Goal: Task Accomplishment & Management: Manage account settings

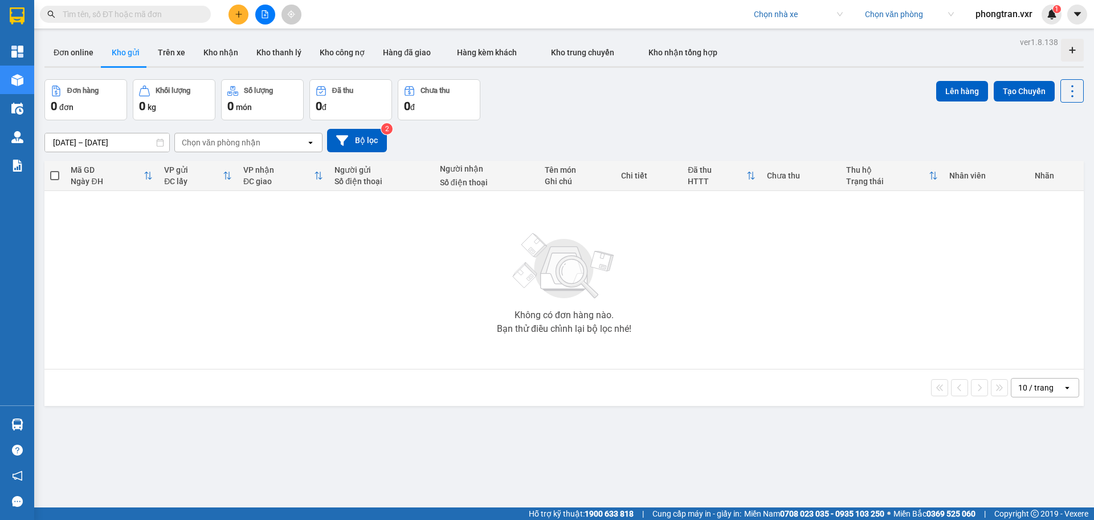
click at [109, 288] on div "Không có đơn hàng nào. Bạn thử điều chỉnh lại bộ lọc nhé!" at bounding box center [564, 279] width 1028 height 171
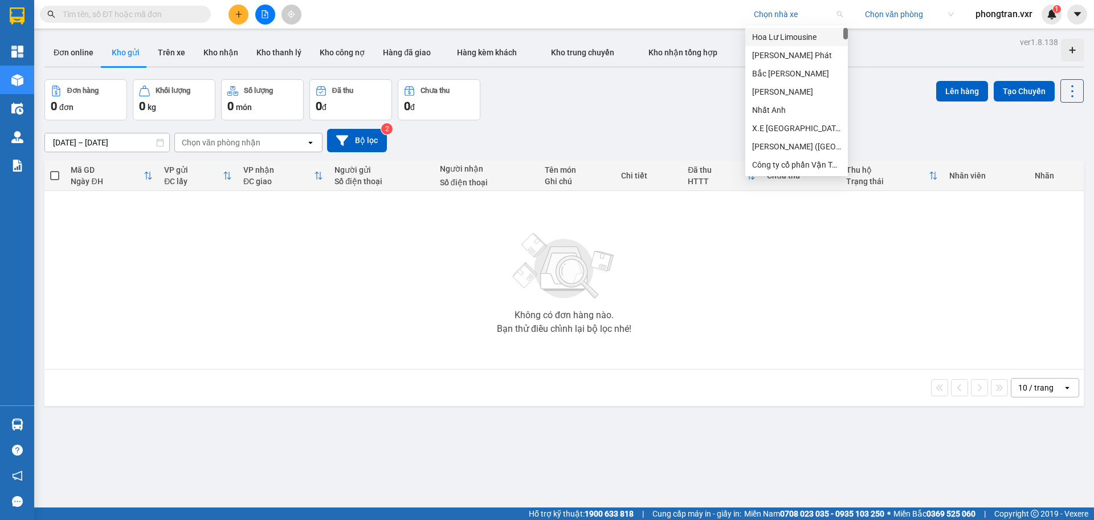
click at [766, 14] on input "search" at bounding box center [794, 14] width 81 height 17
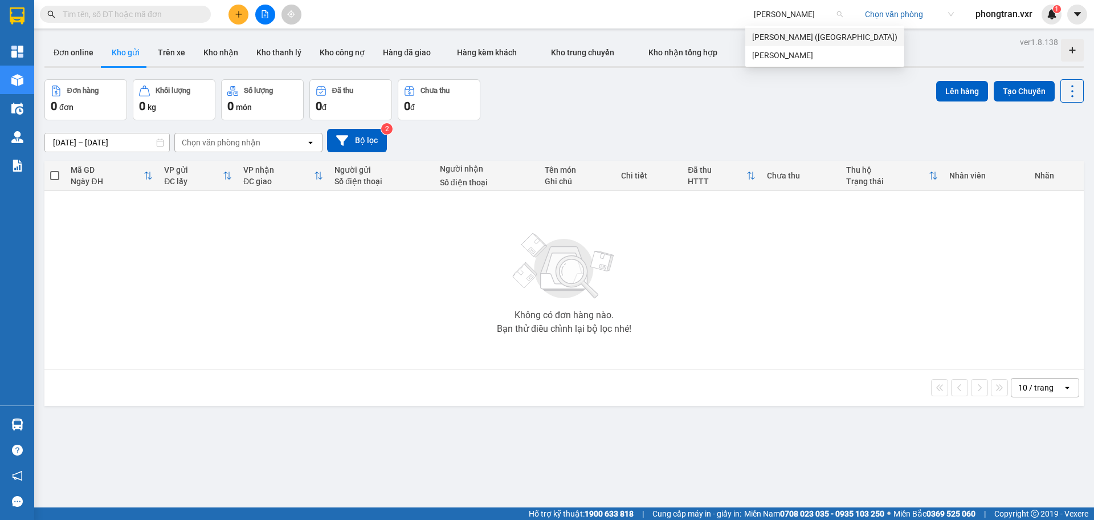
type input "kim lien"
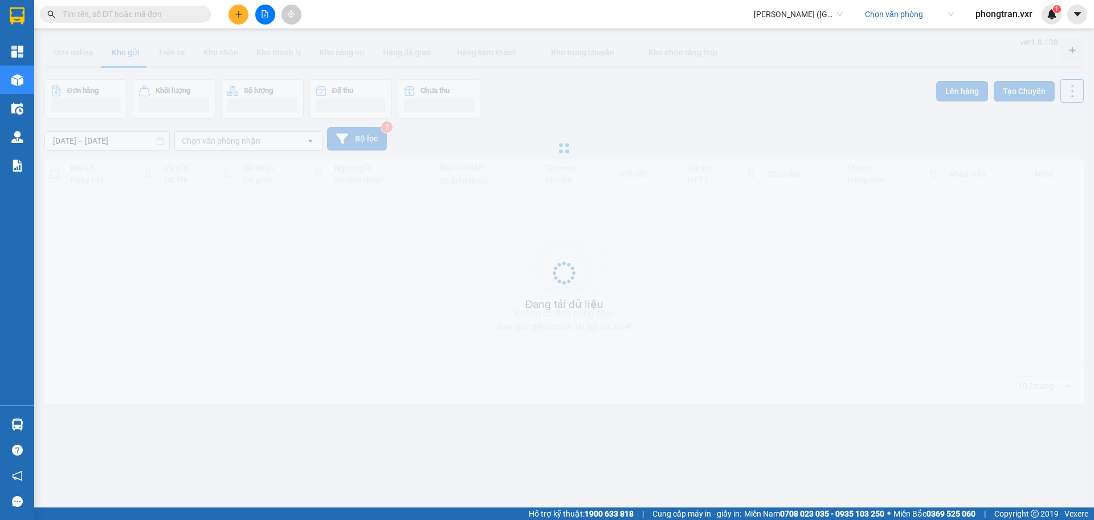
click at [894, 33] on main "ver 1.8.138 Đơn online Kho gửi Trên xe Kho nhận Kho thanh lý Kho công nợ Hàng đ…" at bounding box center [547, 253] width 1094 height 507
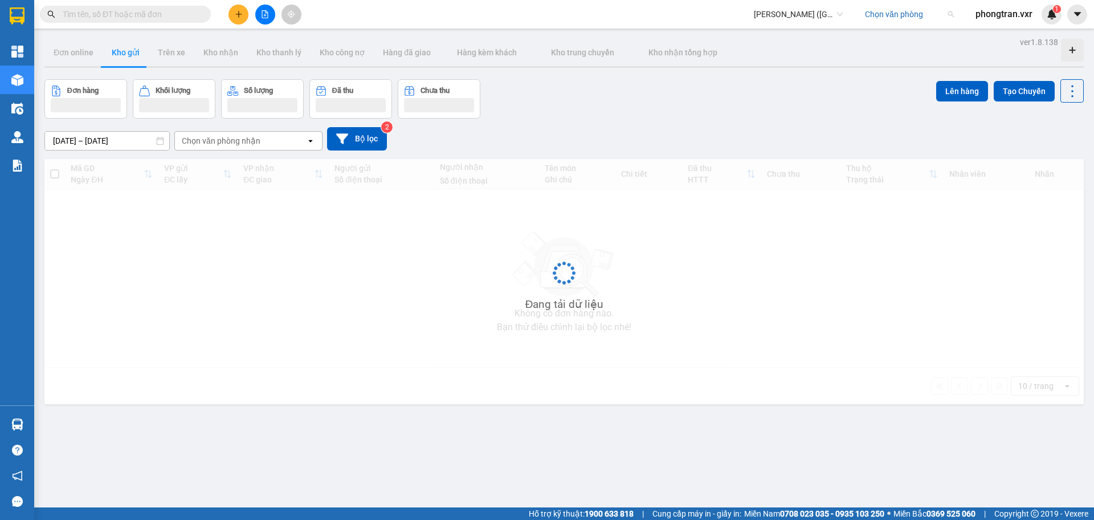
click at [888, 10] on input "search" at bounding box center [905, 14] width 81 height 17
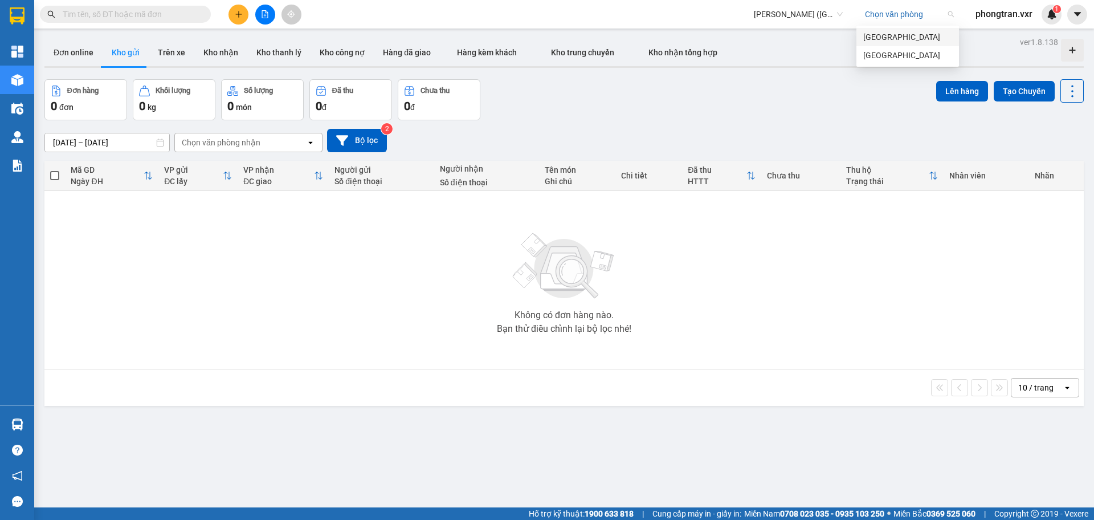
click at [890, 42] on div "[GEOGRAPHIC_DATA]" at bounding box center [907, 37] width 89 height 13
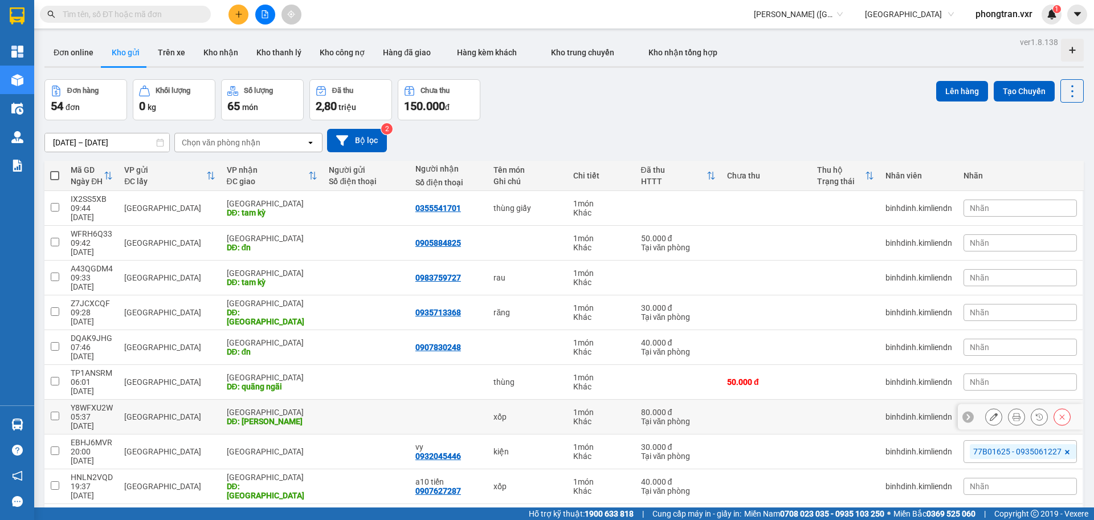
click at [1012, 412] on icon at bounding box center [1016, 416] width 8 height 8
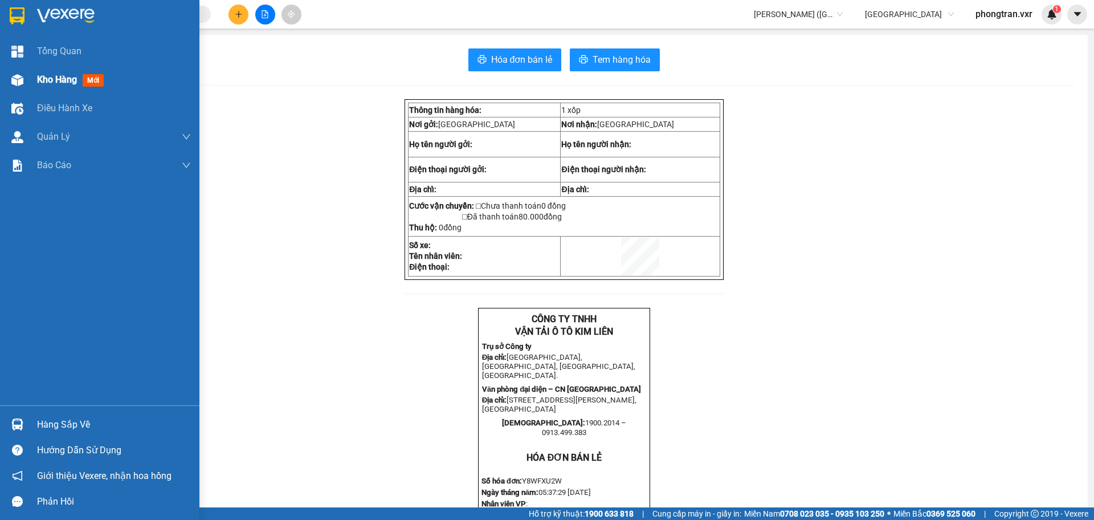
click at [40, 83] on span "Kho hàng" at bounding box center [57, 79] width 40 height 11
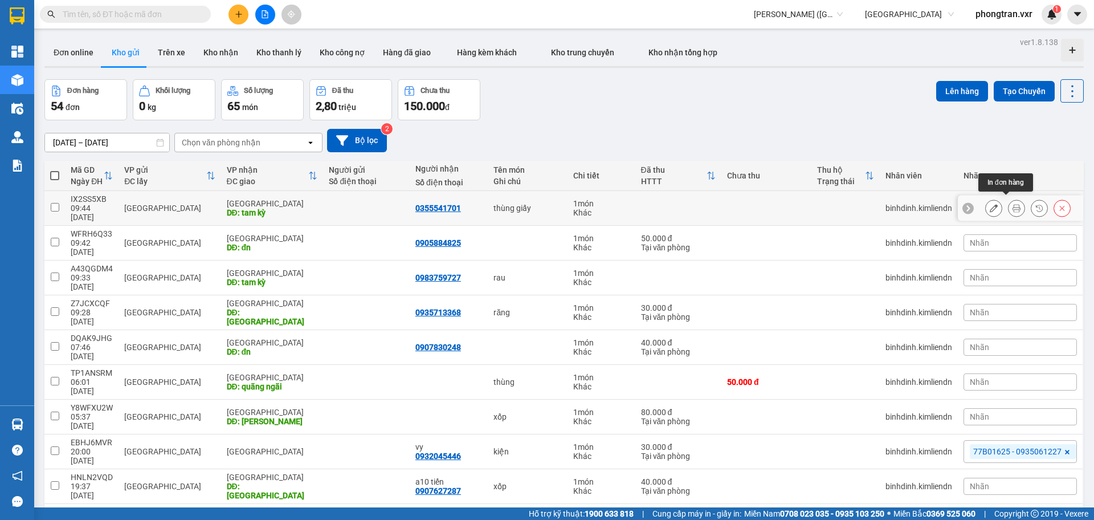
click at [1013, 202] on button at bounding box center [1016, 208] width 16 height 20
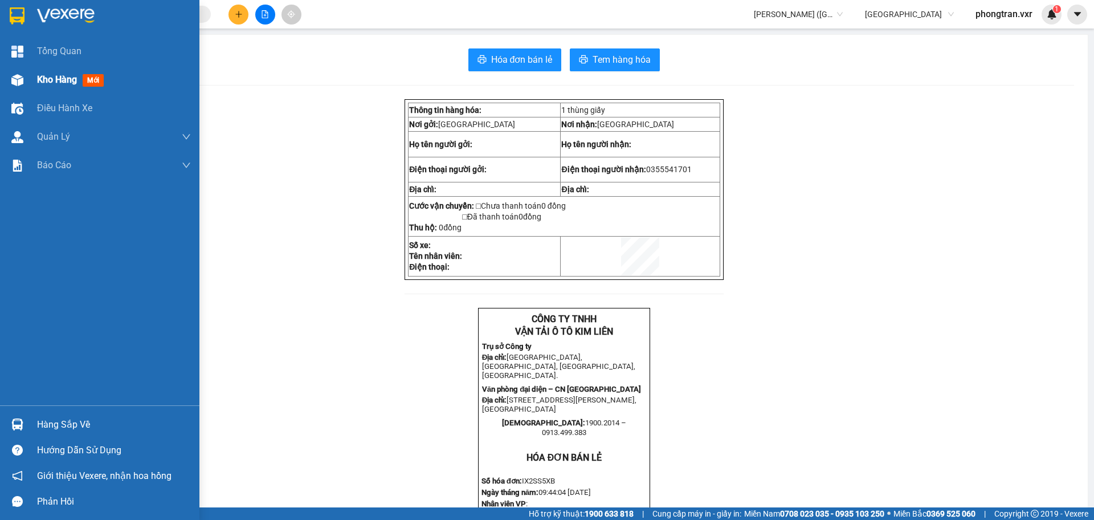
click at [63, 76] on span "Kho hàng" at bounding box center [57, 79] width 40 height 11
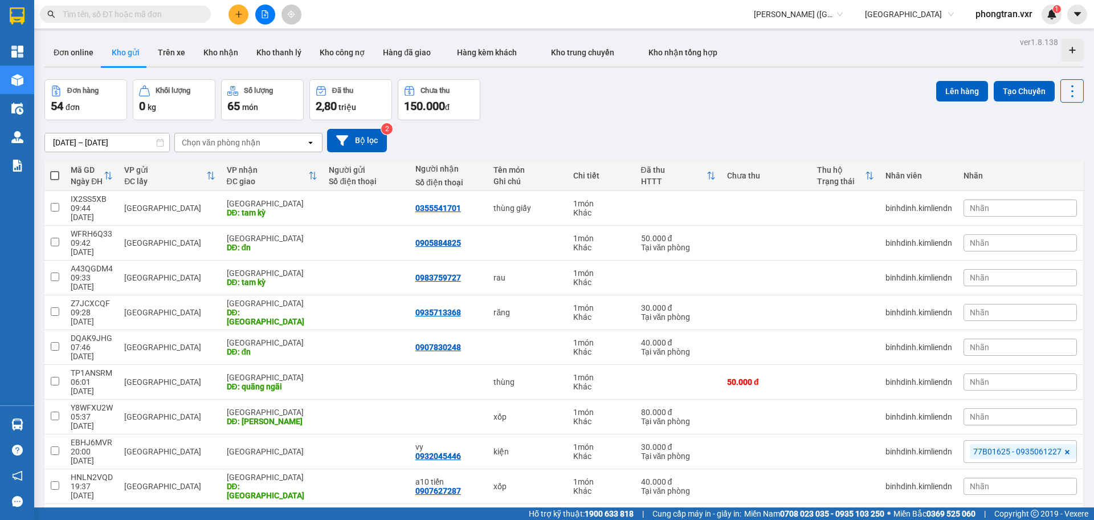
click at [238, 17] on icon "plus" at bounding box center [239, 14] width 8 height 8
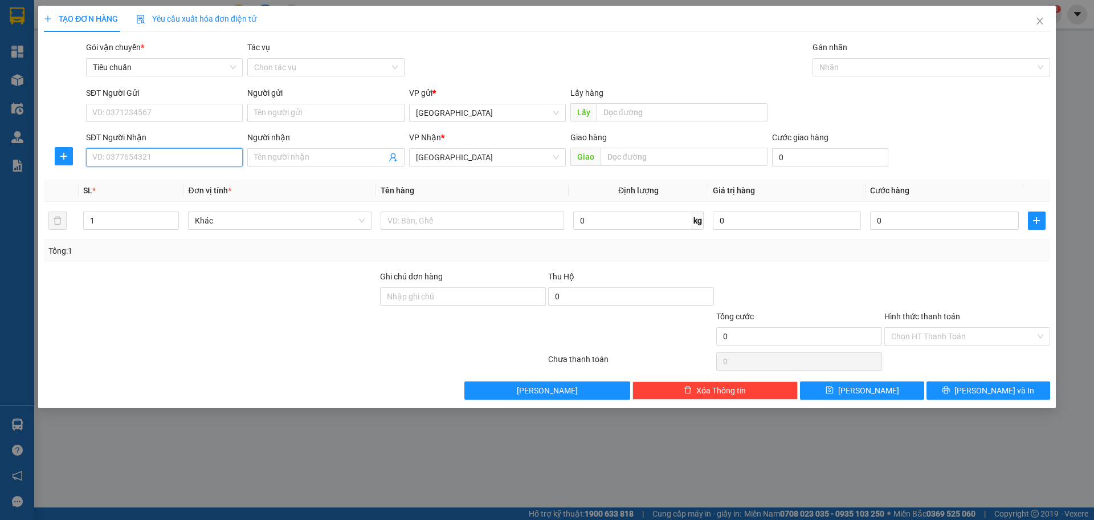
click at [185, 157] on input "SĐT Người Nhận" at bounding box center [164, 157] width 157 height 18
type input "0798336723"
click at [389, 163] on span at bounding box center [393, 157] width 9 height 13
type input "test"
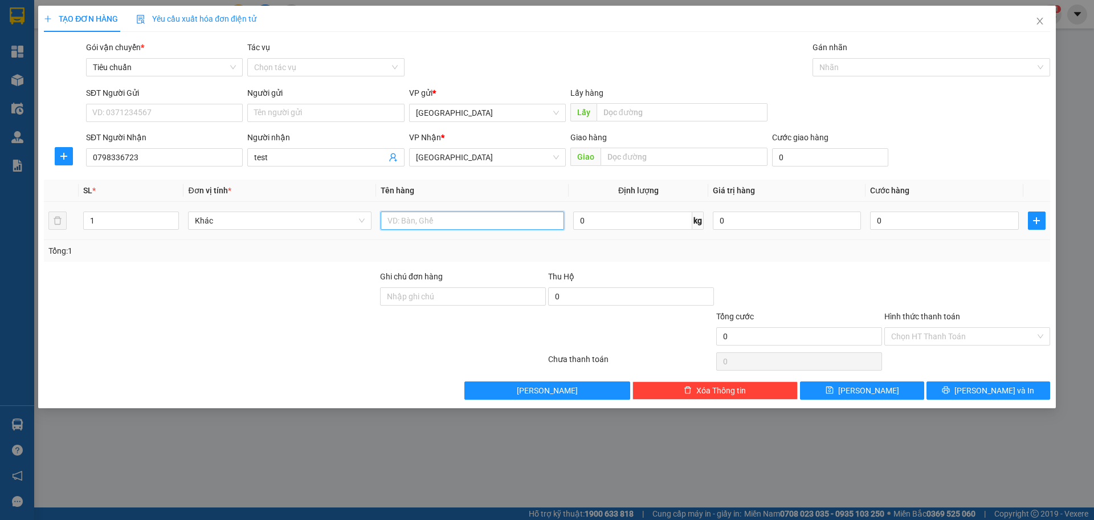
click at [445, 217] on input "text" at bounding box center [472, 220] width 183 height 18
type input "tét"
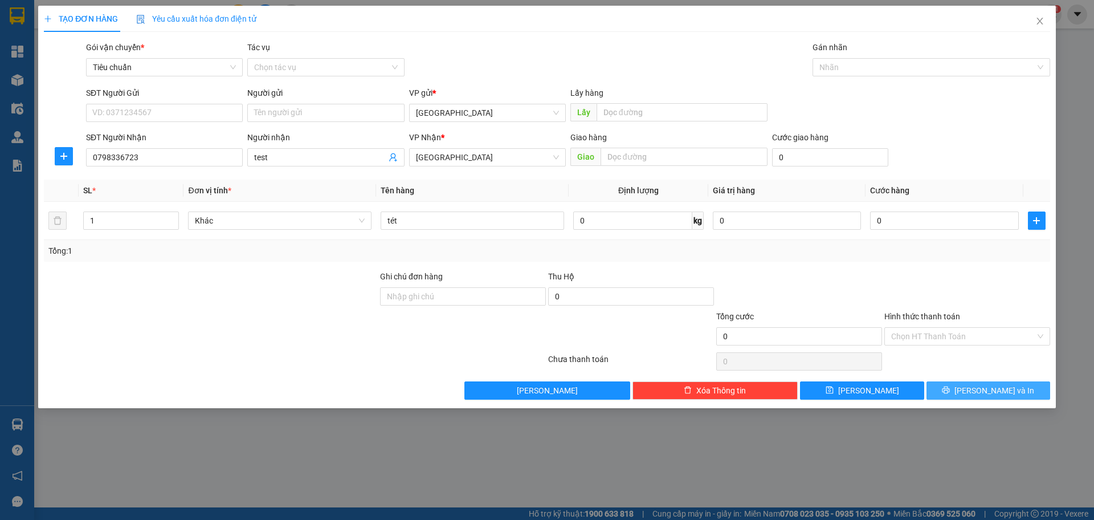
click at [977, 386] on button "Lưu và In" at bounding box center [988, 390] width 124 height 18
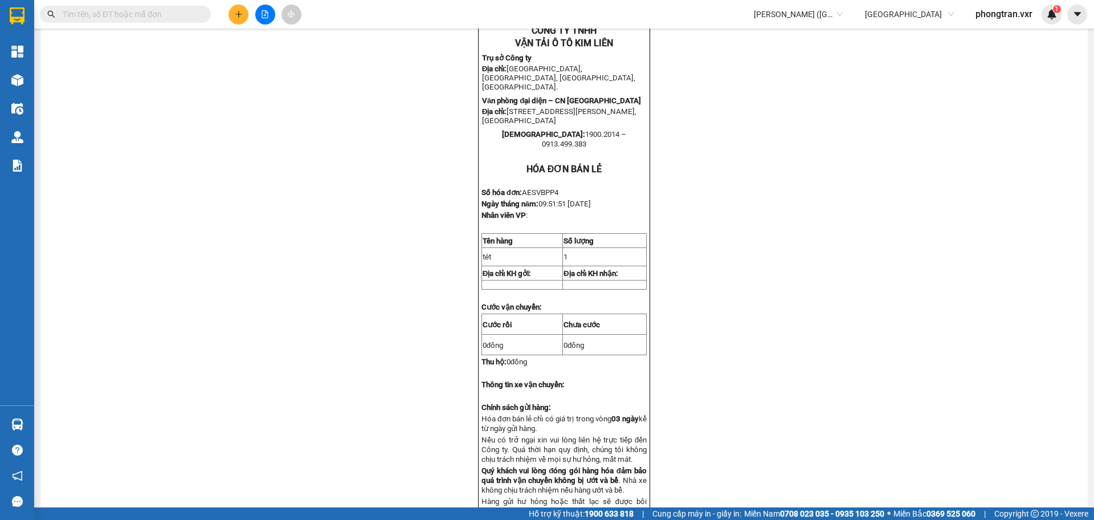
scroll to position [364, 0]
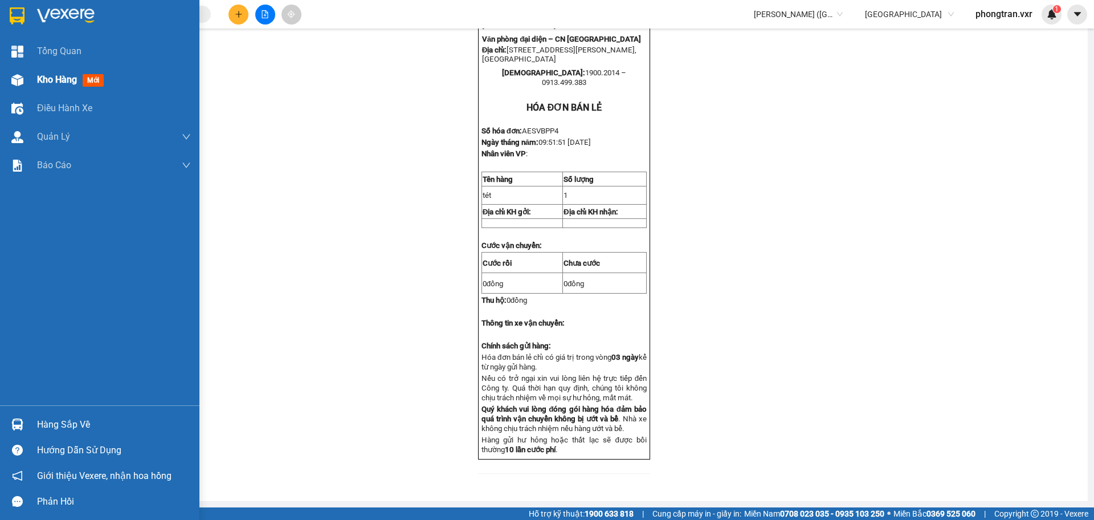
click at [75, 75] on span "Kho hàng" at bounding box center [57, 79] width 40 height 11
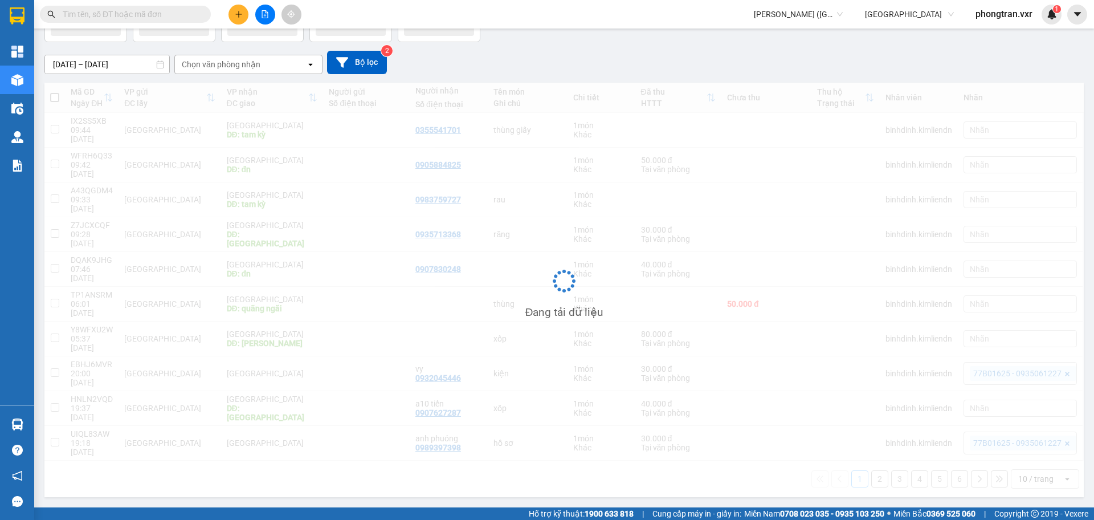
scroll to position [52, 0]
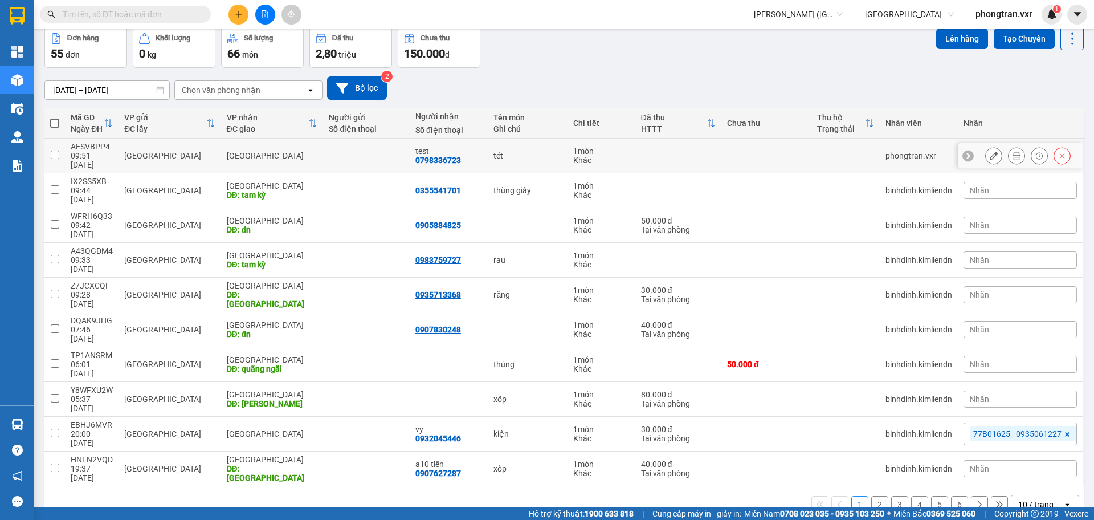
click at [1058, 152] on icon at bounding box center [1062, 156] width 8 height 8
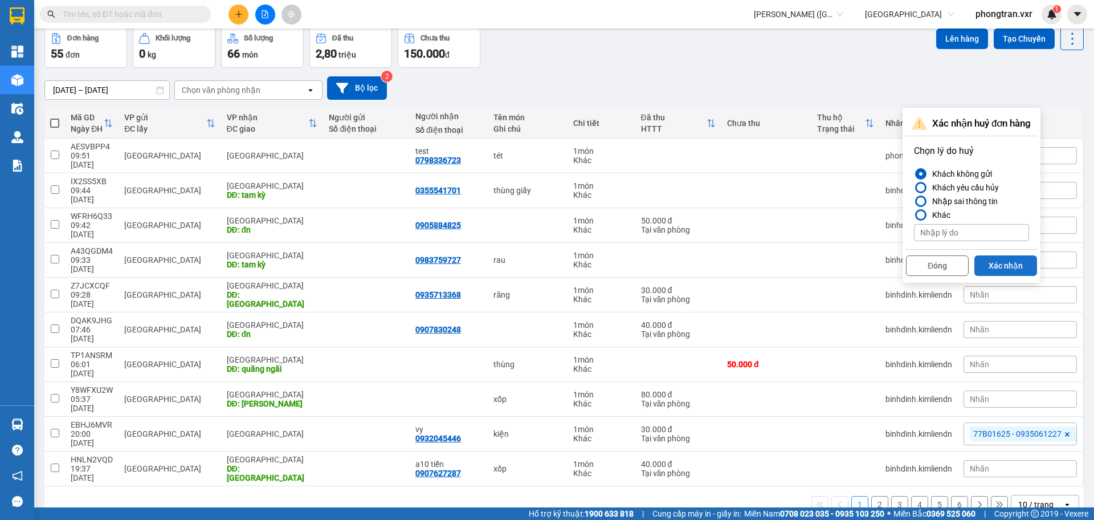
click at [1007, 261] on button "Xác nhận" at bounding box center [1005, 265] width 63 height 21
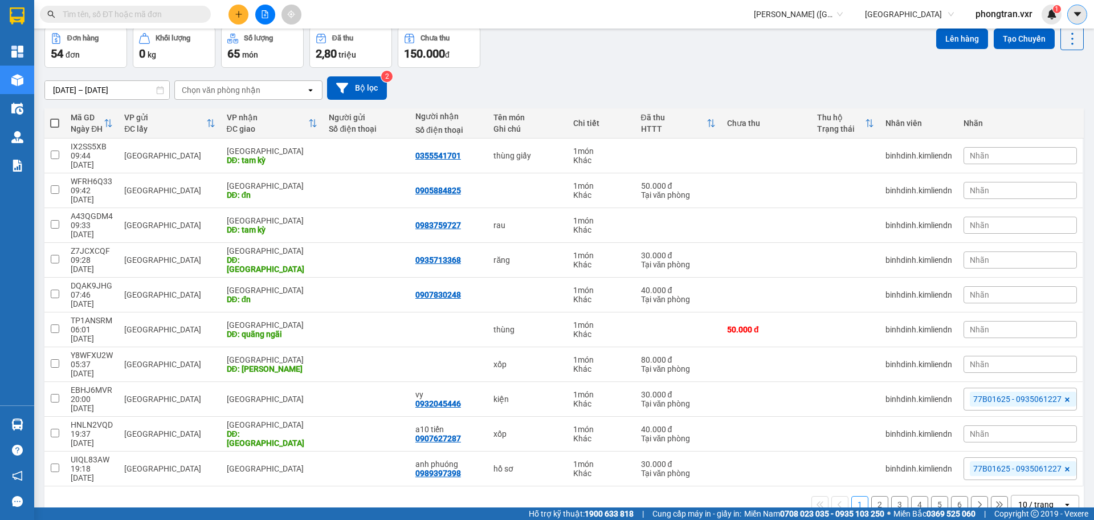
click at [1074, 11] on icon "caret-down" at bounding box center [1077, 14] width 10 height 10
click at [1050, 46] on div "Cấu hình nhà xe" at bounding box center [1047, 42] width 58 height 13
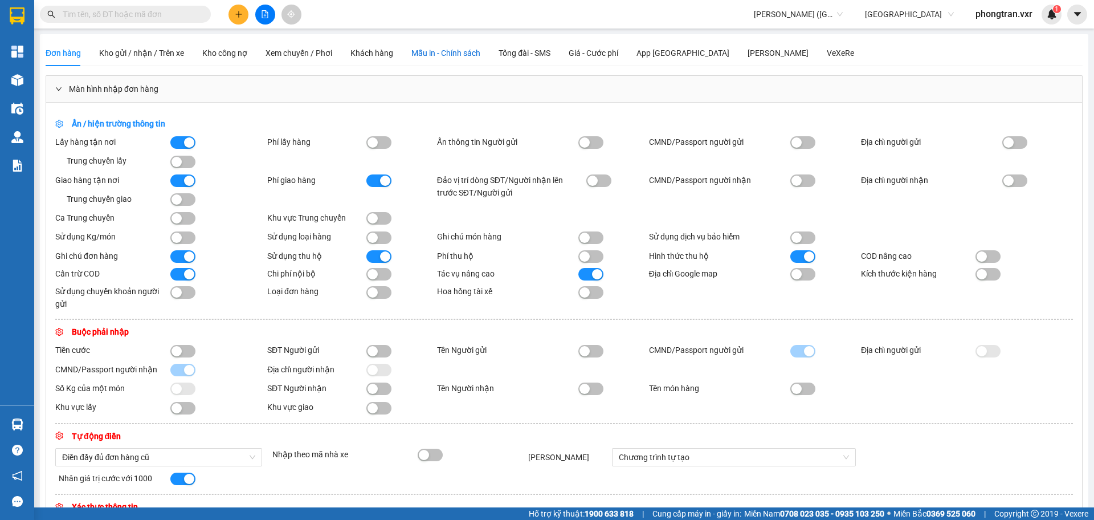
click at [445, 50] on span "Mẫu in - Chính sách" at bounding box center [445, 52] width 69 height 9
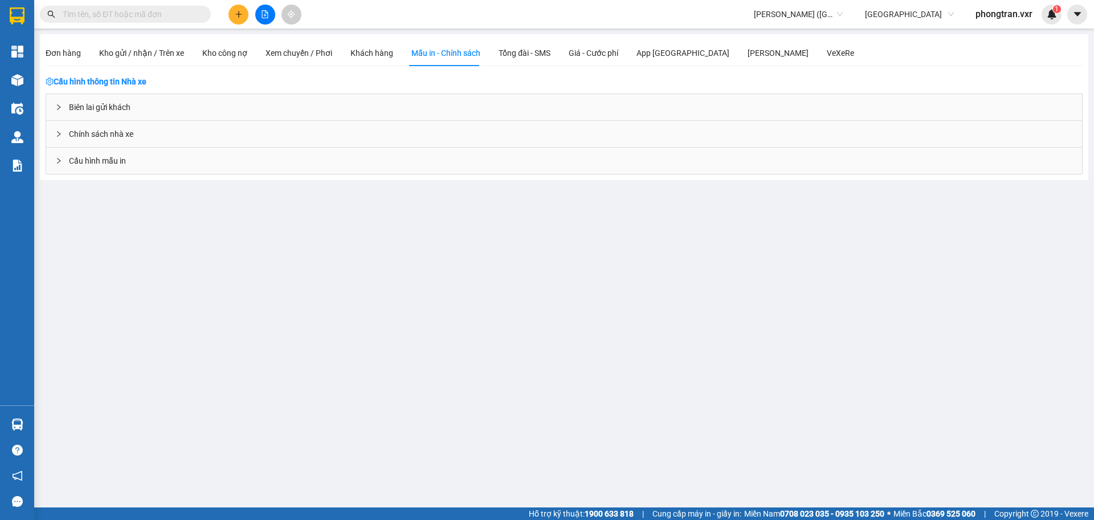
click at [107, 162] on span "Cấu hình mẫu in" at bounding box center [97, 160] width 57 height 13
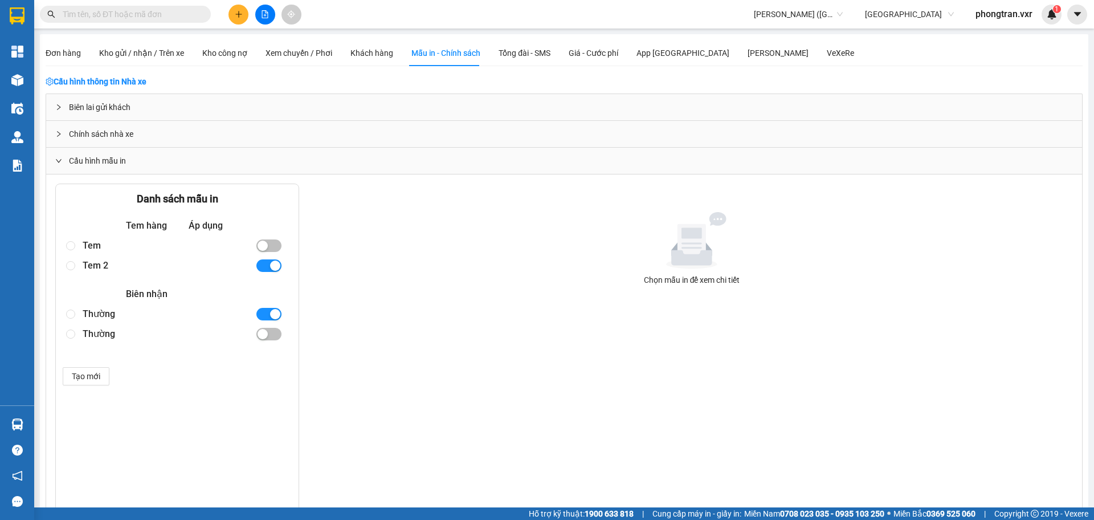
click at [155, 268] on div "Tem 2" at bounding box center [164, 265] width 163 height 20
radio input "true"
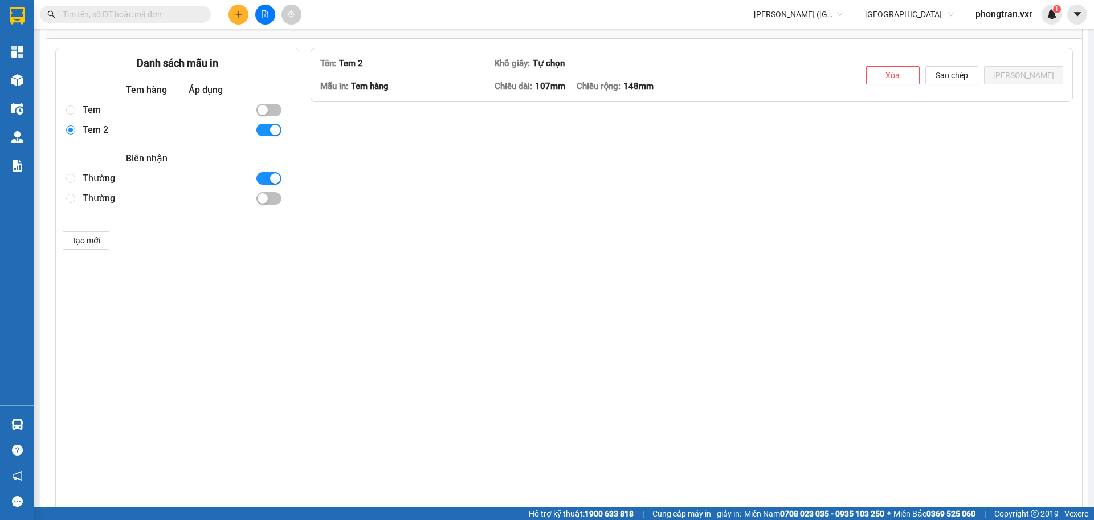
scroll to position [142, 0]
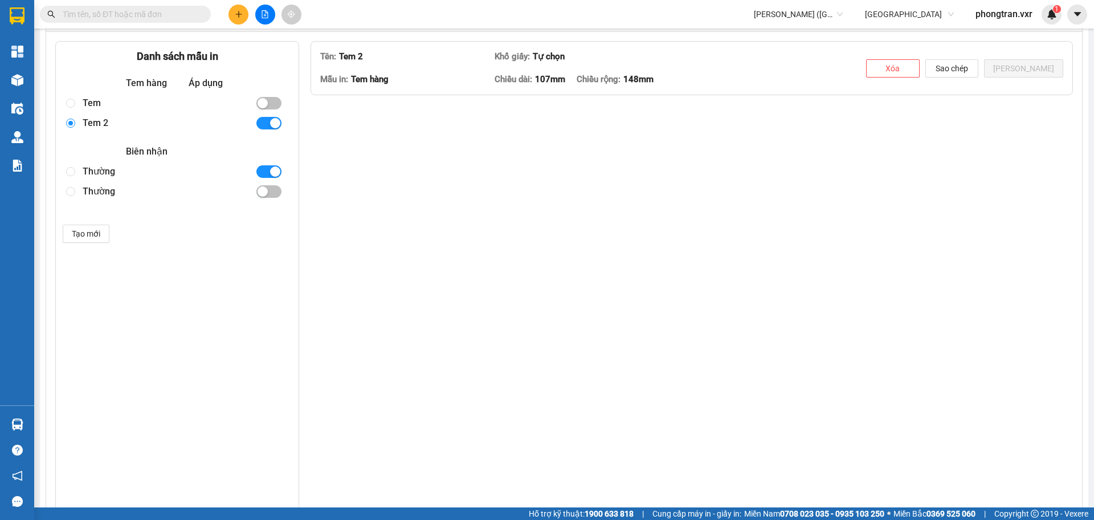
type textarea "<table style="border-collapse: collapse; width: 100.115%; height: 294.438px;" b…"
click at [115, 167] on div "Thường" at bounding box center [164, 172] width 163 height 20
radio input "false"
radio input "true"
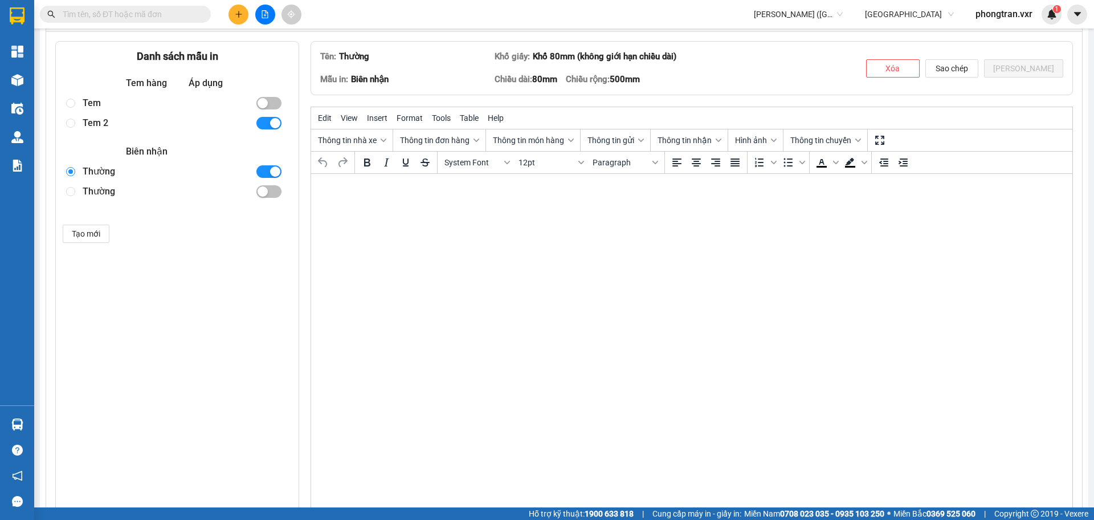
scroll to position [0, 0]
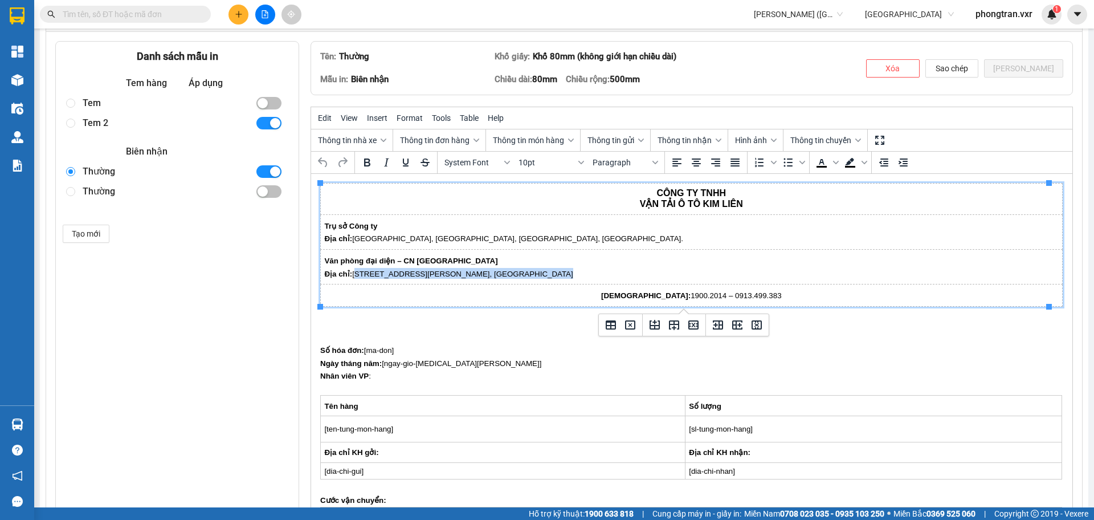
drag, startPoint x: 614, startPoint y: 276, endPoint x: 352, endPoint y: 275, distance: 262.1
click at [352, 275] on p "Địa chỉ: 53 Nguyễn Văn Tạo, phường Hoà Minh, Quận Cẩm Lệ, Thành phố Đà Nẵng" at bounding box center [691, 273] width 734 height 11
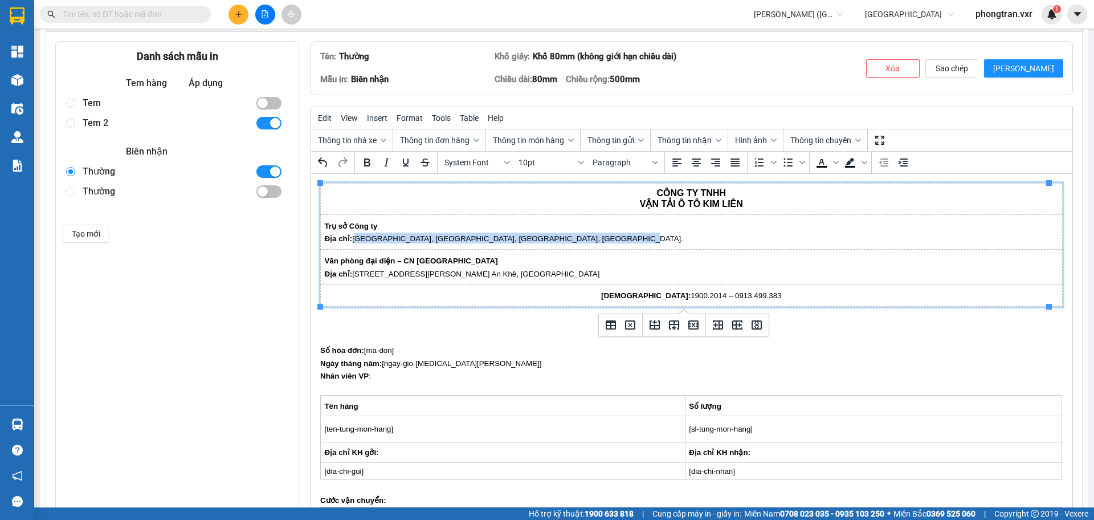
drag, startPoint x: 616, startPoint y: 242, endPoint x: 353, endPoint y: 248, distance: 263.3
click at [353, 248] on html "CÔNG TY TNHH VẬN TẢI Ô TÔ KIM LIÊN Trụ sở Công ty Địa chỉ: 115 Tây Sơn, Phường …" at bounding box center [691, 430] width 761 height 512
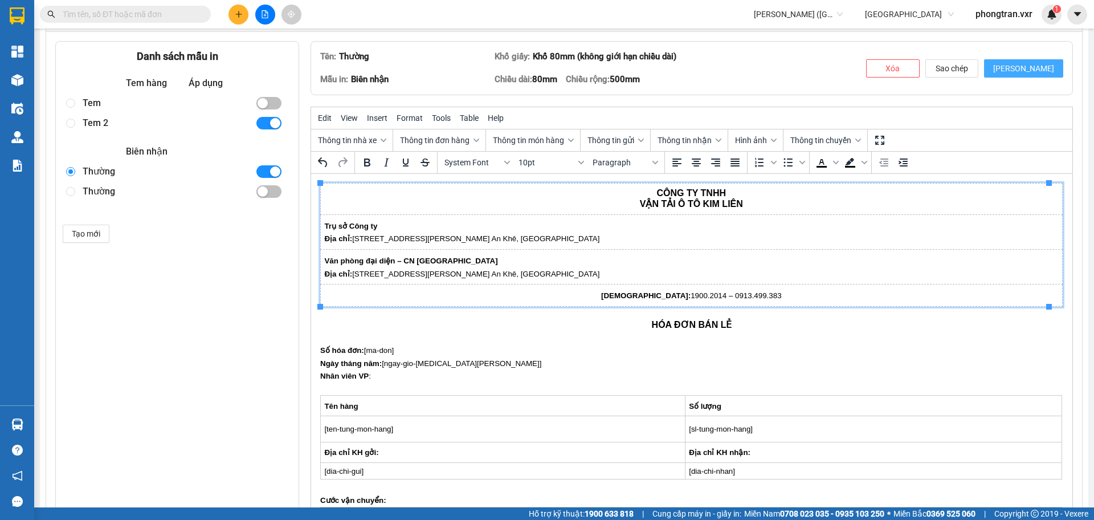
click at [1018, 68] on button "[PERSON_NAME]" at bounding box center [1023, 68] width 79 height 18
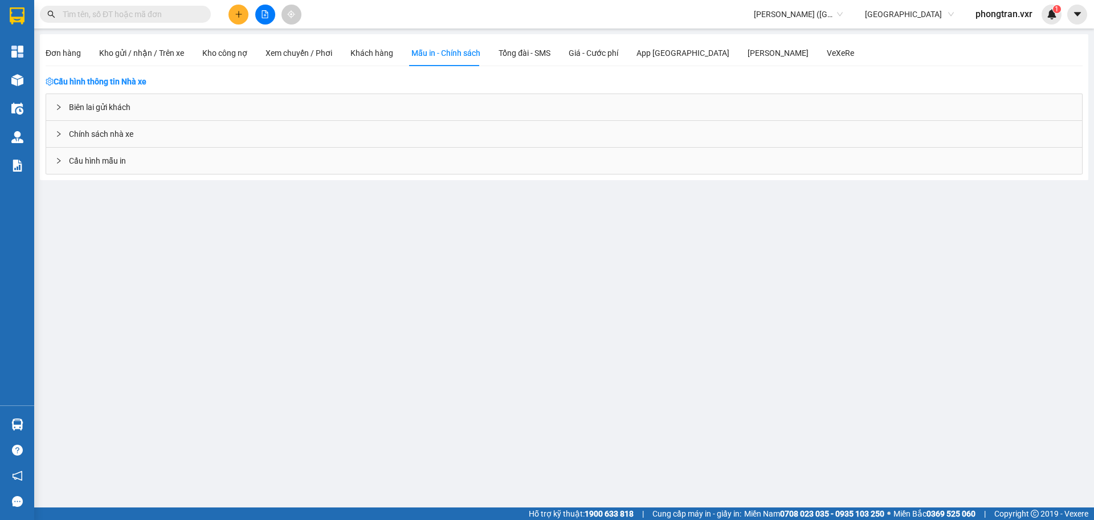
click at [169, 166] on div "Cấu hình mẫu in" at bounding box center [564, 161] width 1036 height 26
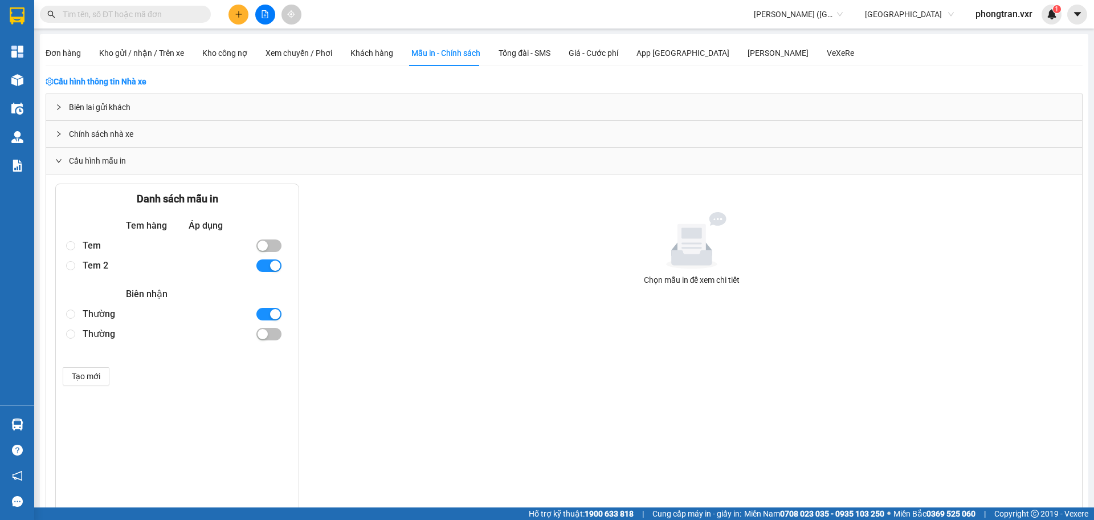
click at [152, 320] on div "Thường" at bounding box center [164, 314] width 163 height 20
radio input "true"
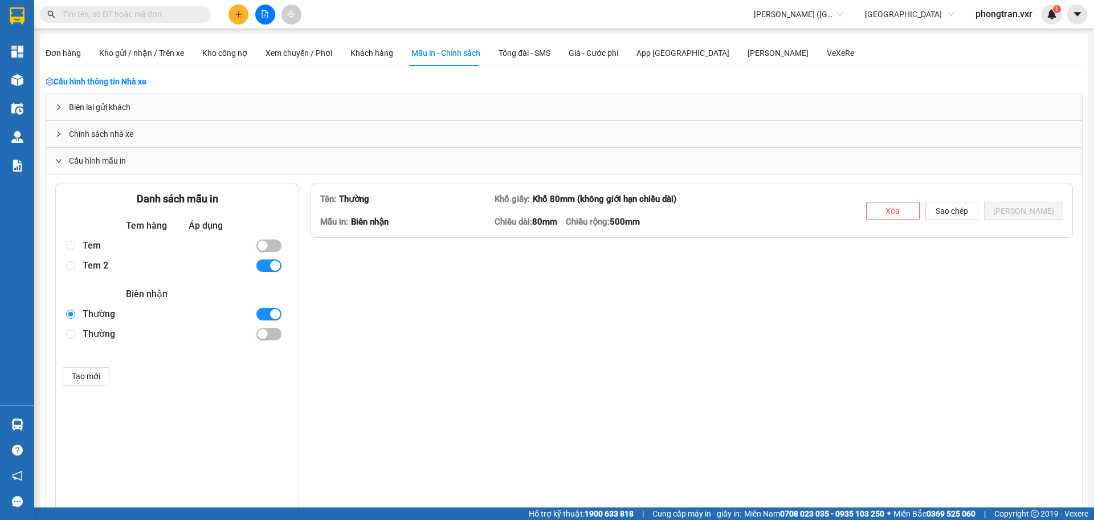
type textarea "<table style="width: 99.8863%;"> <tbody> <tr> <td style="width: 100.092%;"> <p …"
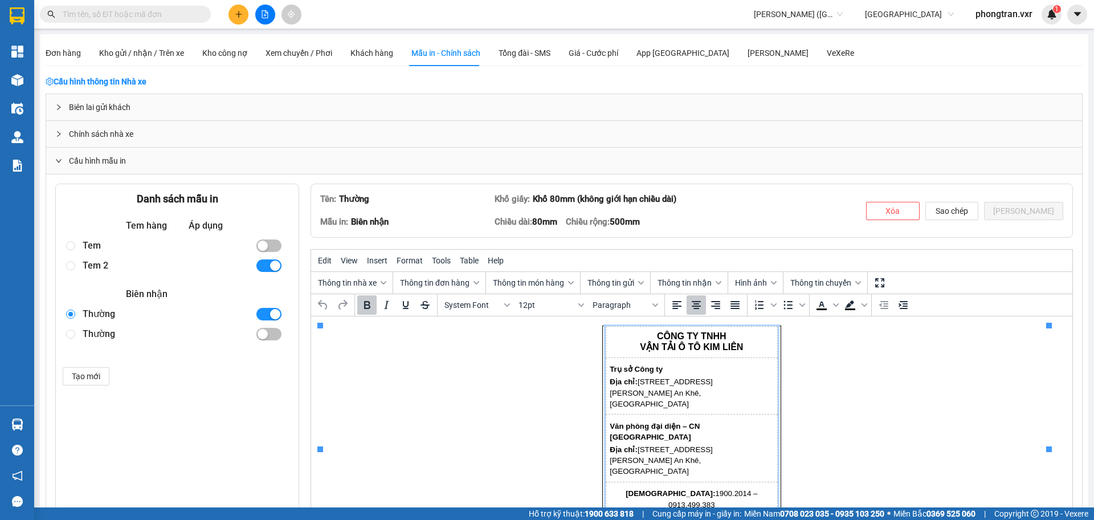
click at [160, 255] on div "Tem 2" at bounding box center [164, 265] width 163 height 20
radio input "true"
radio input "false"
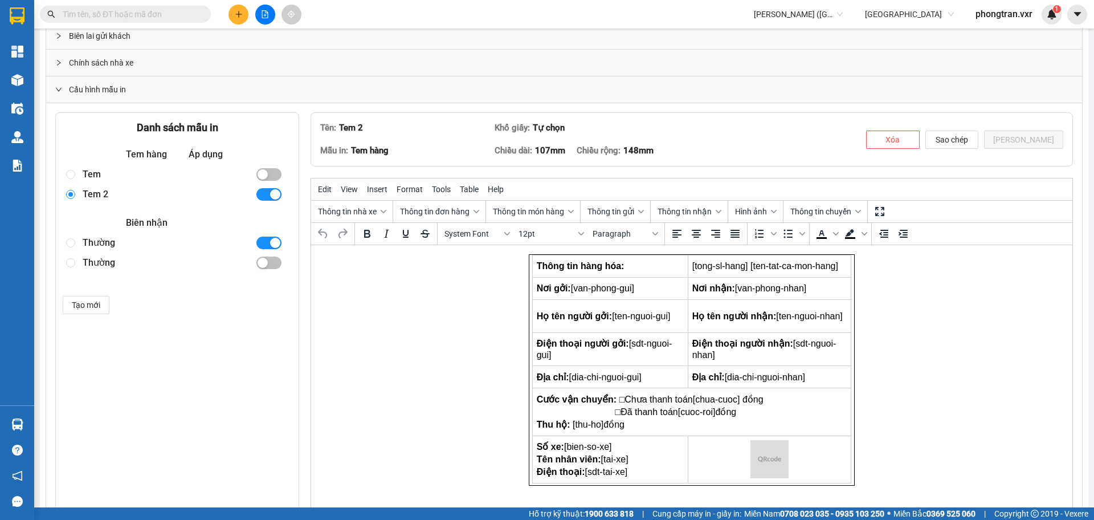
scroll to position [142, 0]
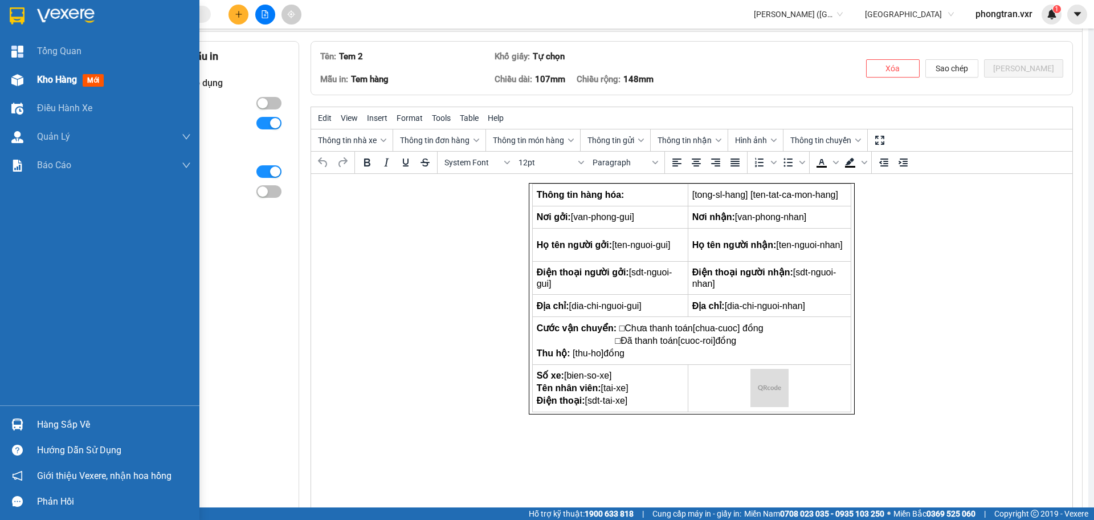
click at [20, 81] on img at bounding box center [17, 80] width 12 height 12
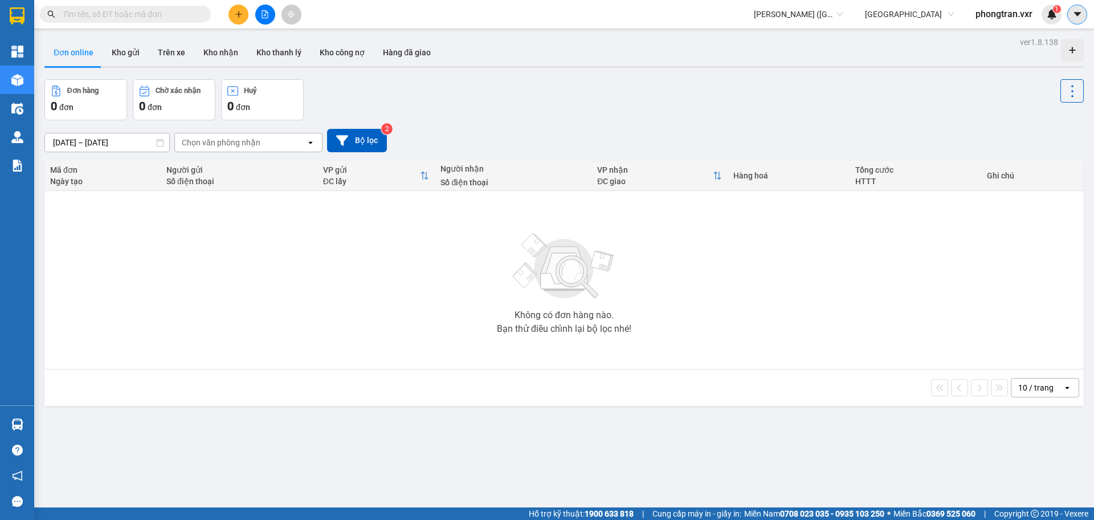
click at [1081, 15] on icon "caret-down" at bounding box center [1077, 14] width 10 height 10
click at [1039, 41] on div "Cấu hình nhà xe" at bounding box center [1047, 42] width 58 height 13
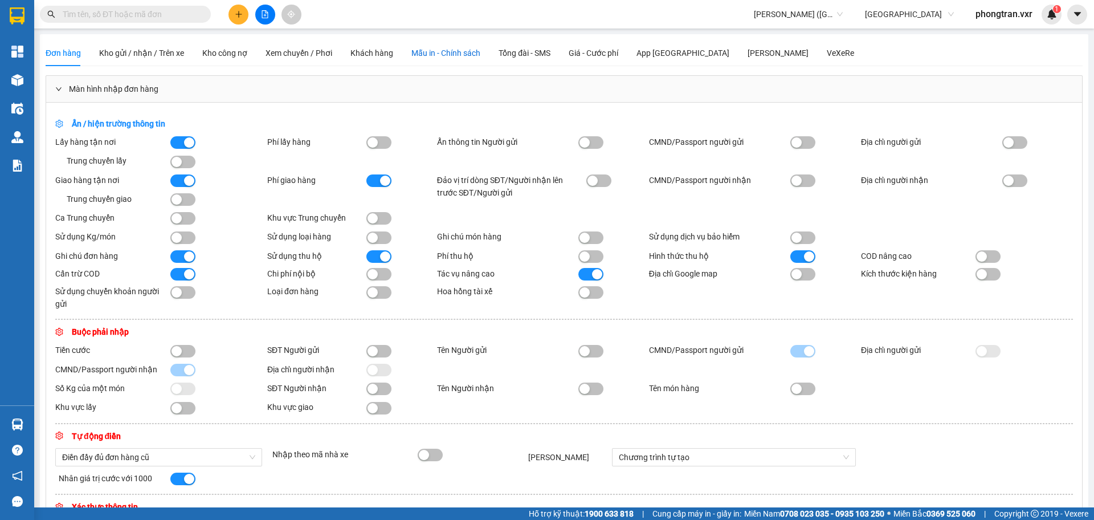
click at [443, 48] on span "Mẫu in - Chính sách" at bounding box center [445, 52] width 69 height 9
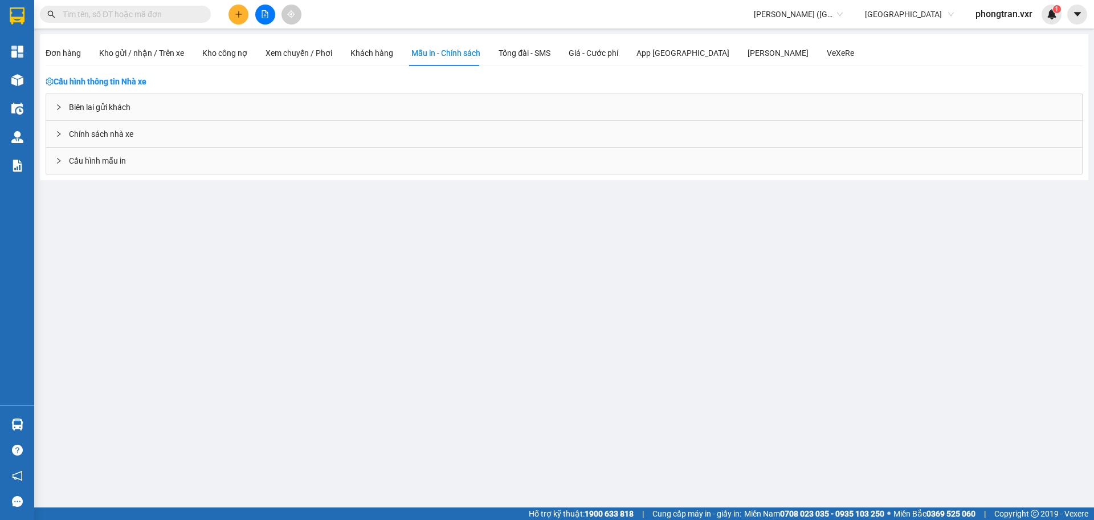
click at [112, 160] on span "Cấu hình mẫu in" at bounding box center [97, 160] width 57 height 13
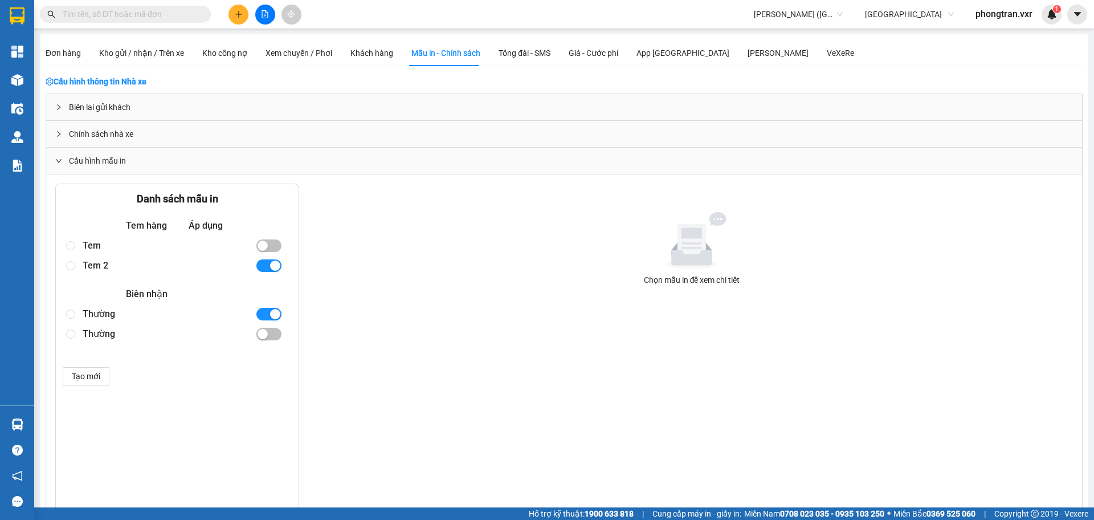
click at [126, 332] on div "Thường" at bounding box center [164, 334] width 163 height 20
radio input "true"
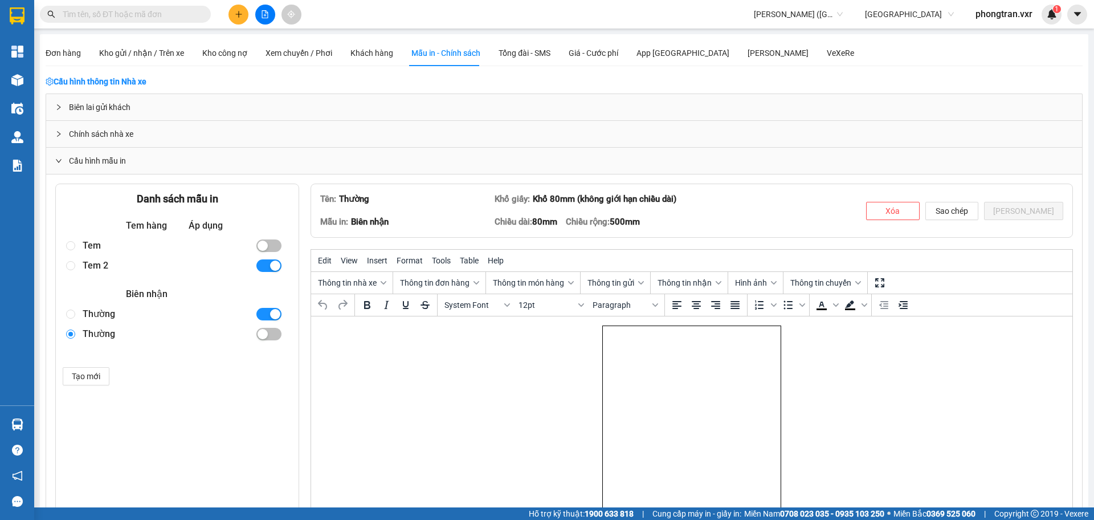
click at [124, 319] on div "Thường" at bounding box center [164, 314] width 163 height 20
radio input "true"
radio input "false"
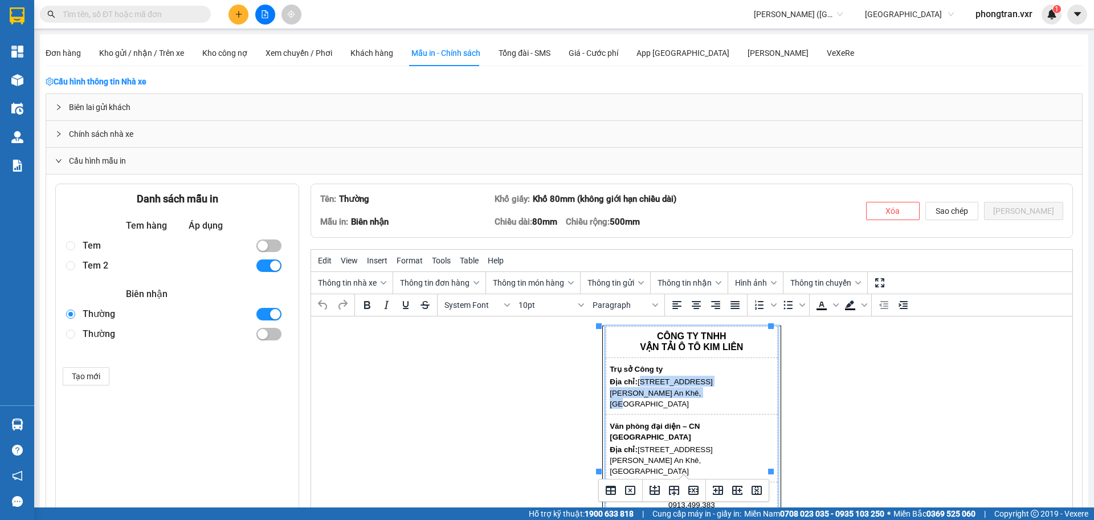
drag, startPoint x: 631, startPoint y: 381, endPoint x: 671, endPoint y: 393, distance: 41.1
click at [671, 393] on p "Địa chỉ: 53 Nguyễn Văn Tạo, P. An Khê, TP Đà Nẵng" at bounding box center [691, 391] width 163 height 33
paste body "Rich Text Area. Press ALT-0 for help."
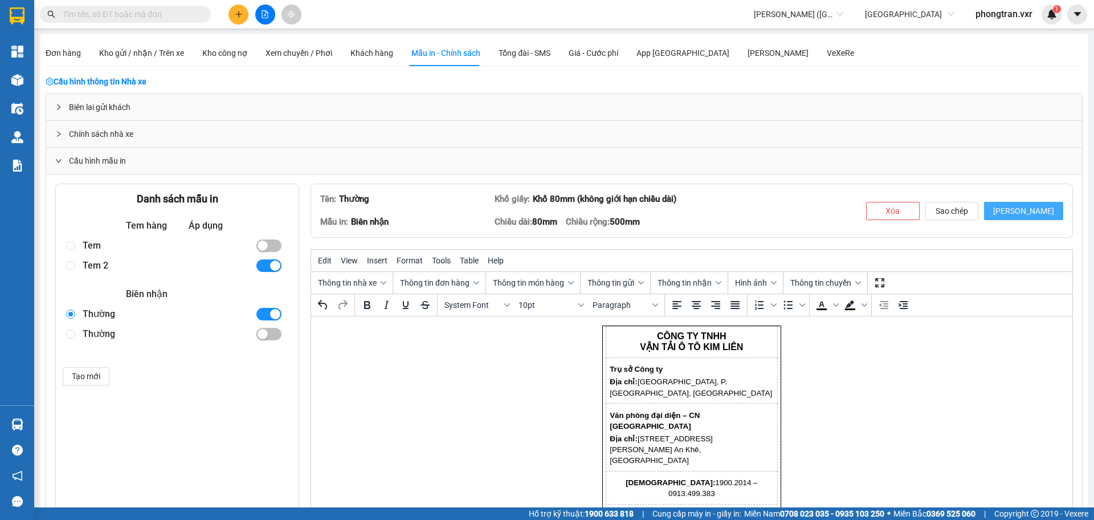
click at [1050, 202] on button "[PERSON_NAME]" at bounding box center [1023, 211] width 79 height 18
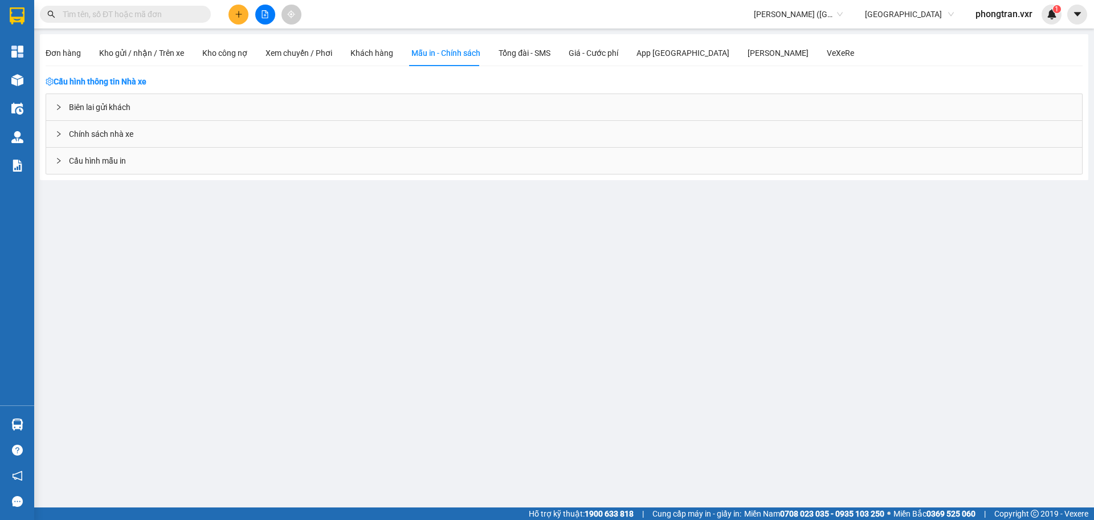
click at [146, 160] on div "Cấu hình mẫu in" at bounding box center [564, 161] width 1036 height 26
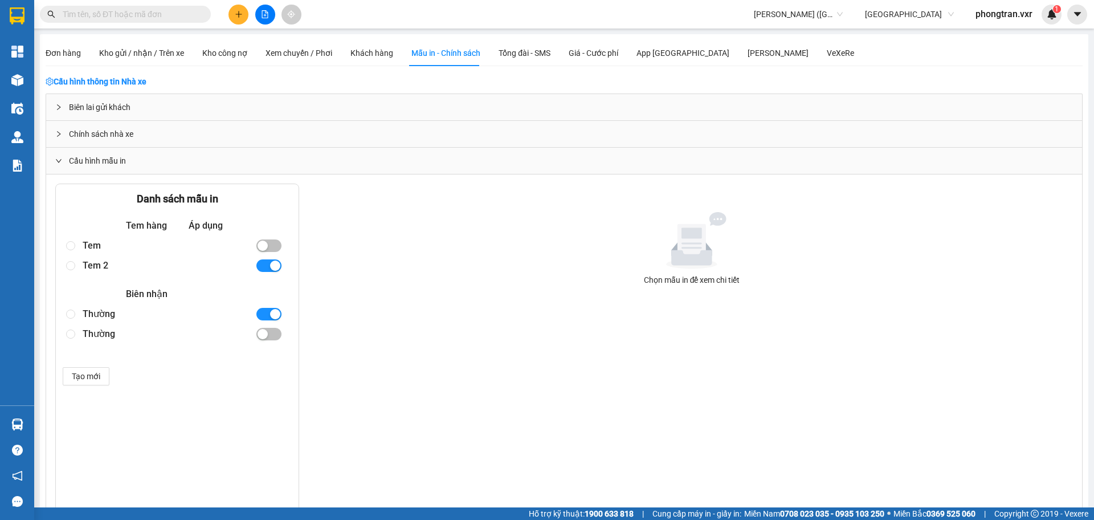
click at [133, 315] on div "Thường" at bounding box center [164, 314] width 163 height 20
radio input "true"
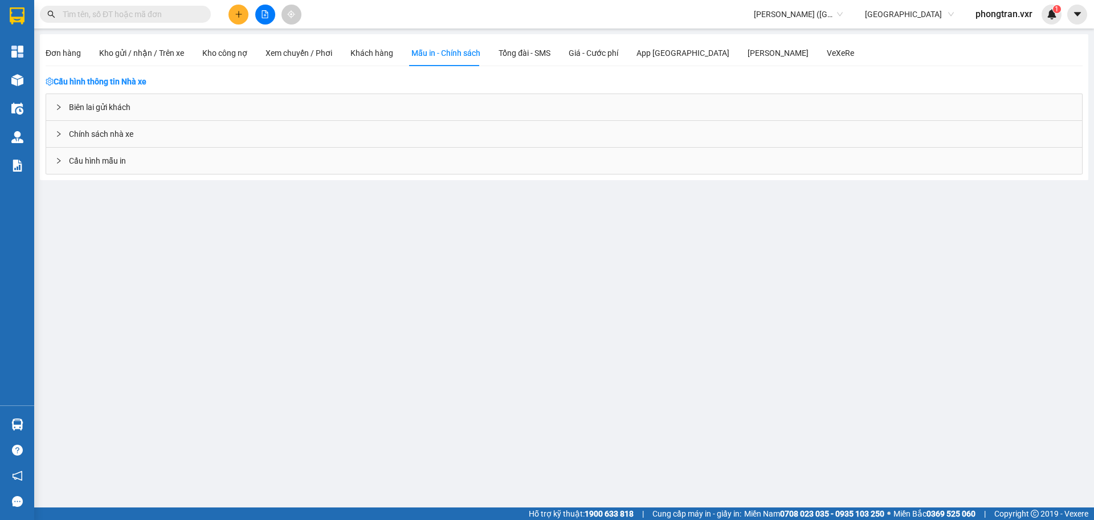
click at [107, 168] on div "Cấu hình mẫu in" at bounding box center [564, 161] width 1036 height 26
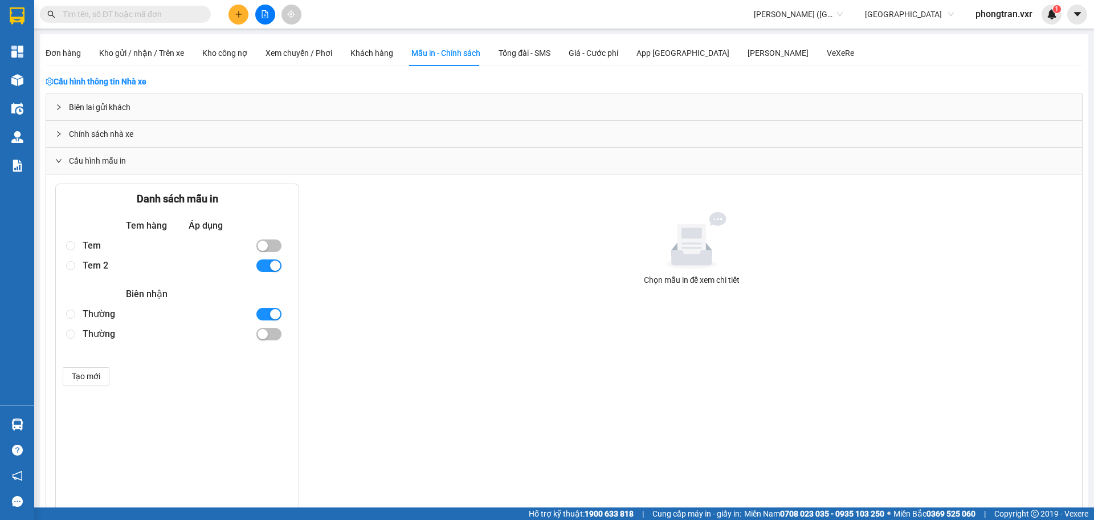
click at [150, 324] on div "Thường" at bounding box center [164, 334] width 163 height 20
radio input "true"
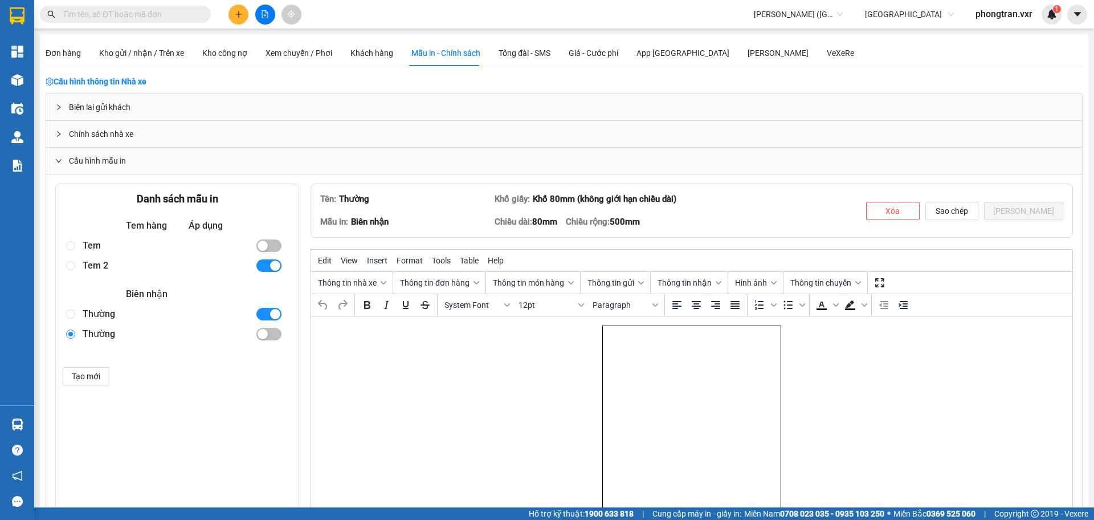
click at [138, 316] on div "Thường" at bounding box center [164, 314] width 163 height 20
radio input "true"
radio input "false"
